Goal: Task Accomplishment & Management: Manage account settings

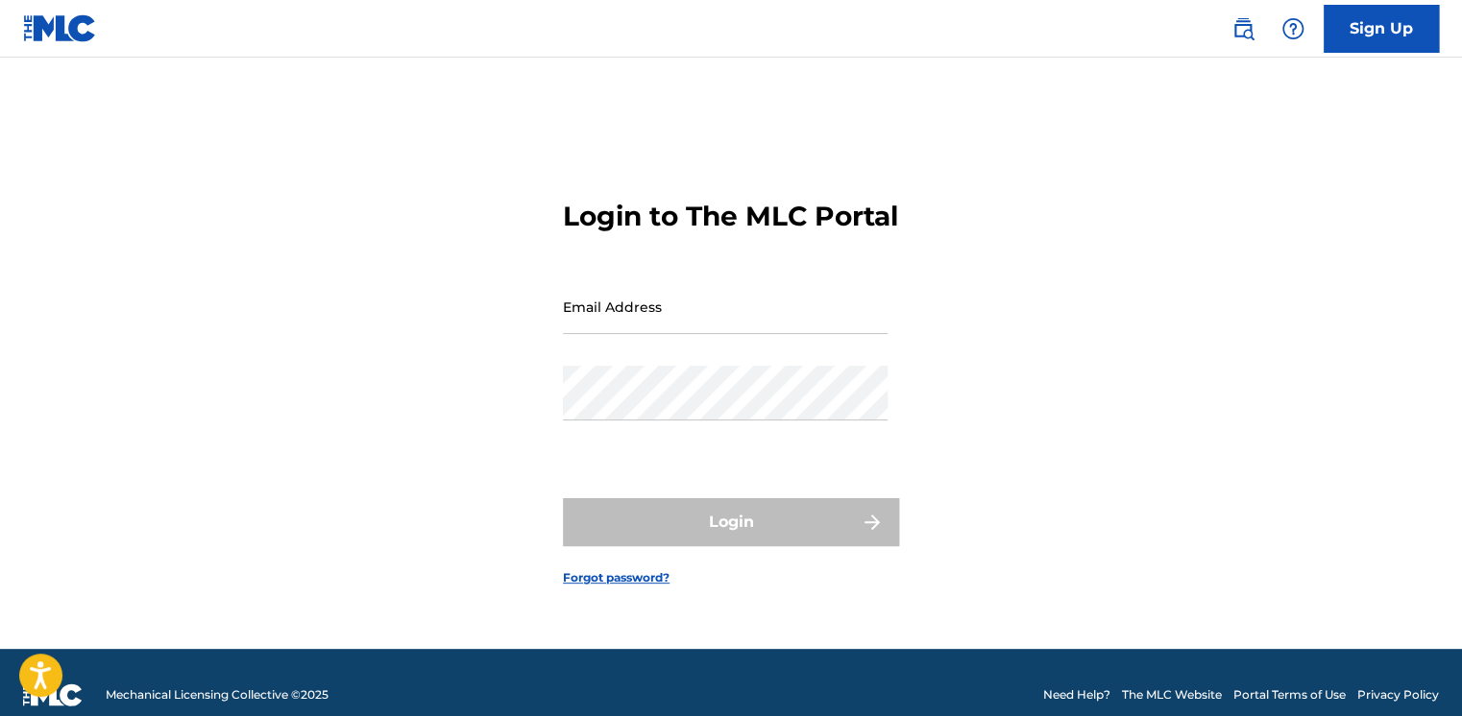
type input "[EMAIL_ADDRESS][PERSON_NAME][DOMAIN_NAME]"
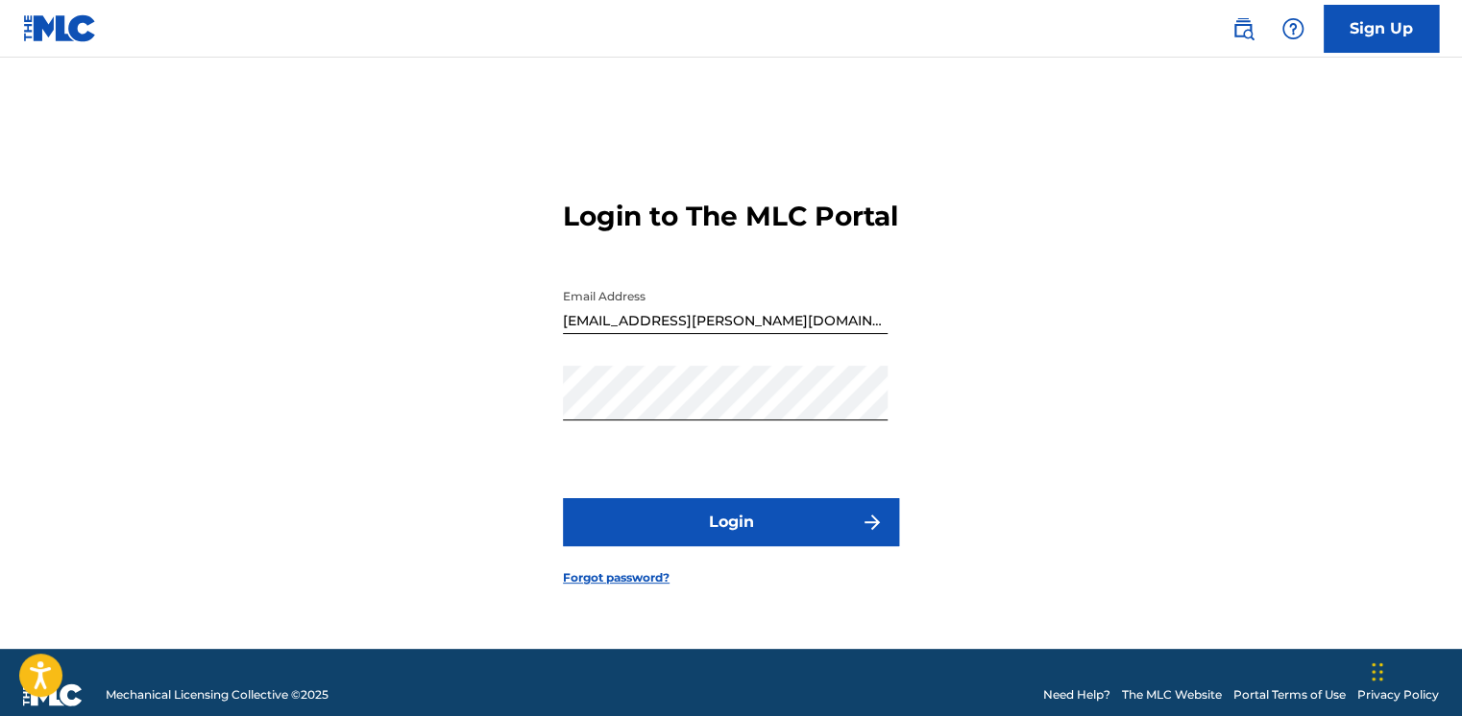
click at [569, 536] on button "Login" at bounding box center [731, 522] width 336 height 48
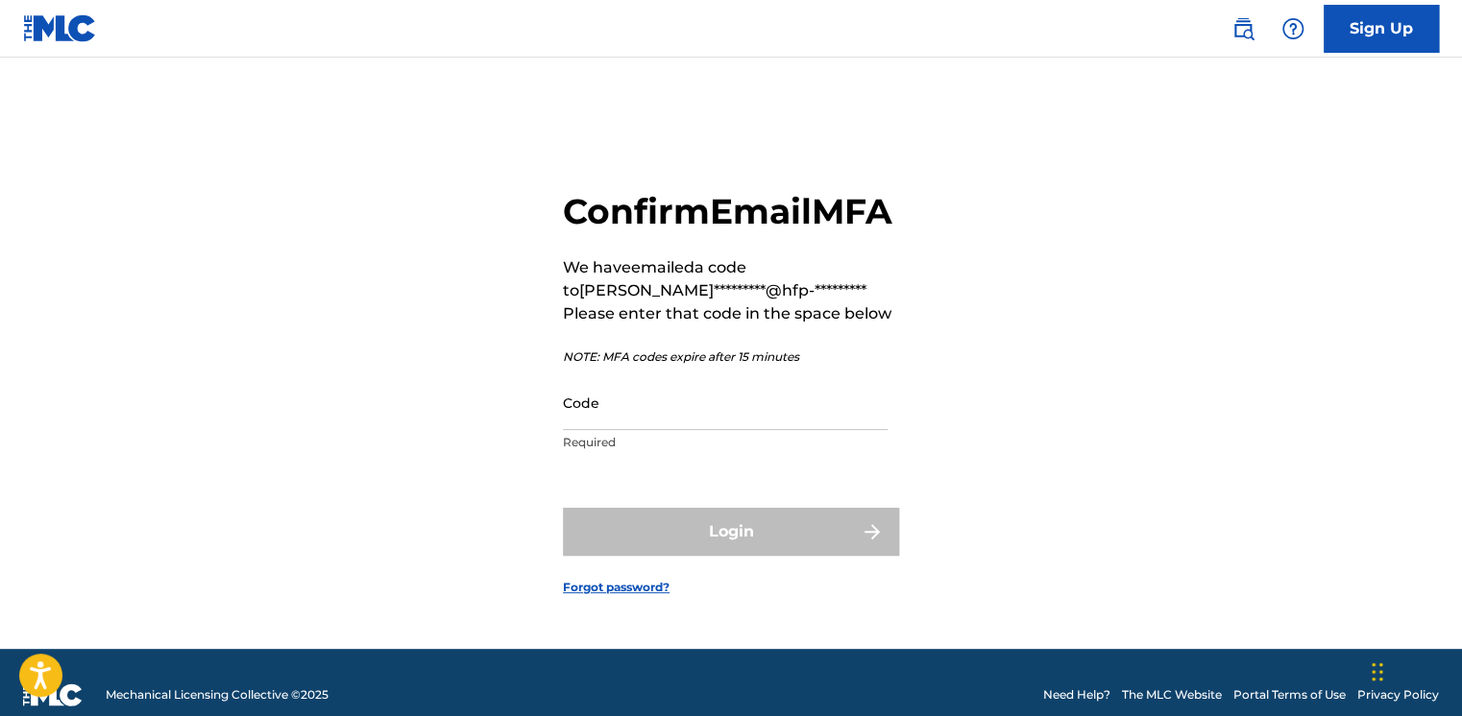
click at [619, 416] on input "Code" at bounding box center [725, 403] width 325 height 55
